Goal: Information Seeking & Learning: Learn about a topic

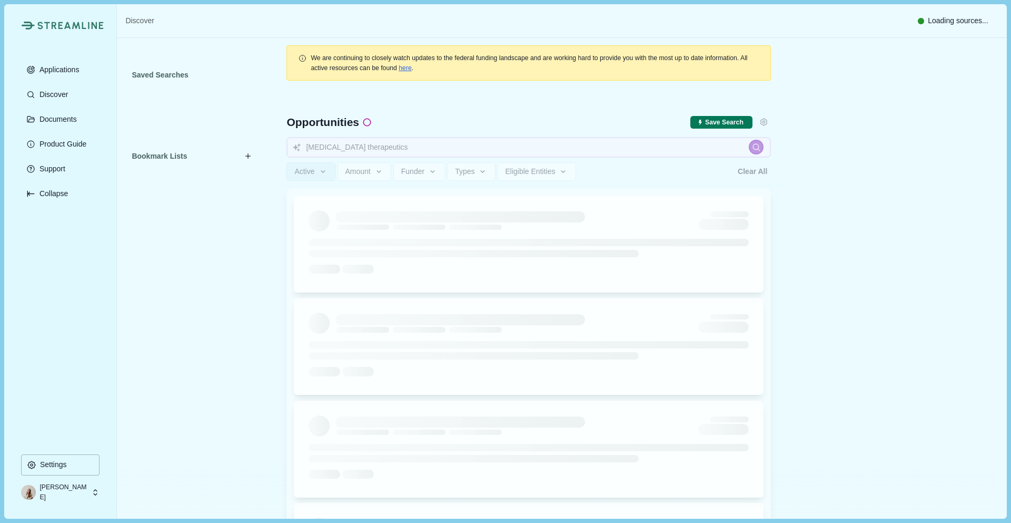
click at [48, 97] on p "Discover" at bounding box center [52, 94] width 32 height 9
